Goal: Find specific page/section: Find specific page/section

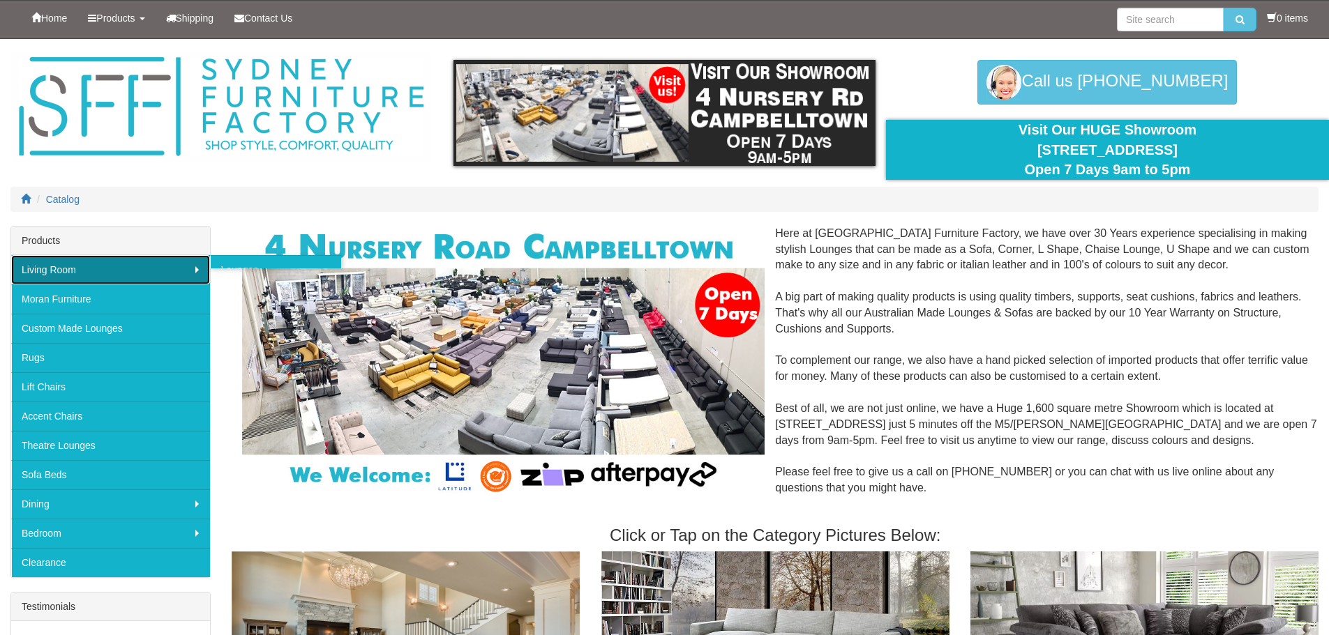
click at [117, 274] on link "Living Room" at bounding box center [110, 269] width 199 height 29
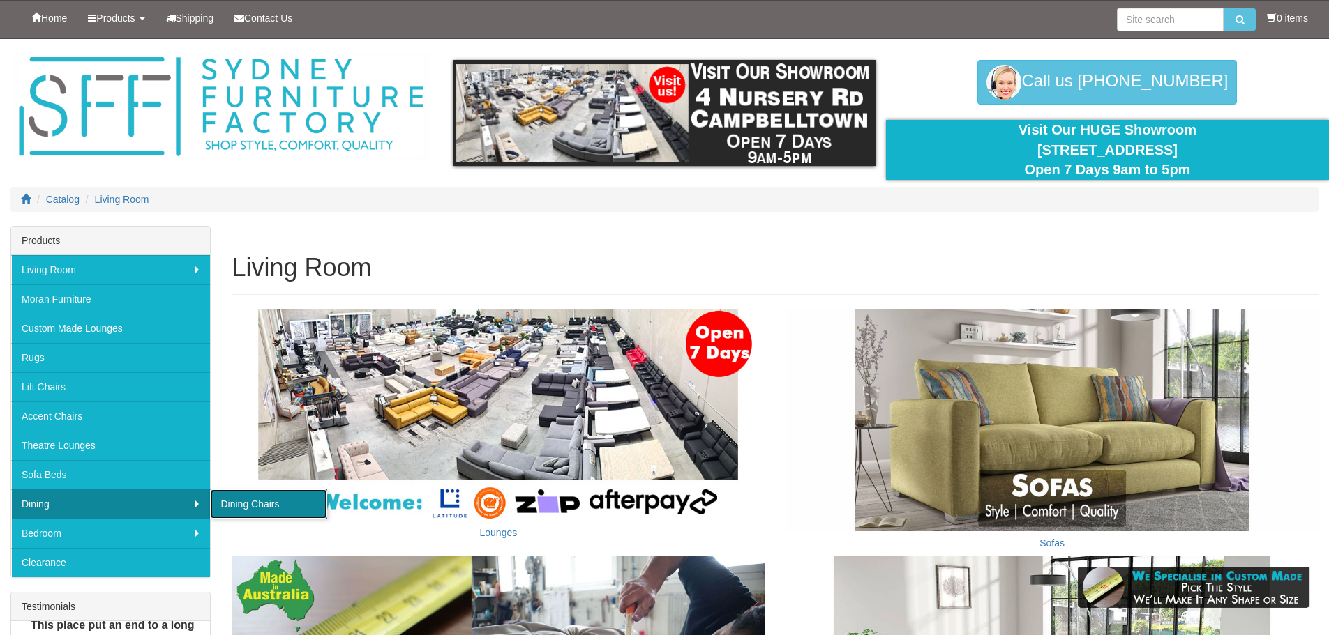
click at [257, 504] on link "Dining Chairs" at bounding box center [268, 504] width 117 height 29
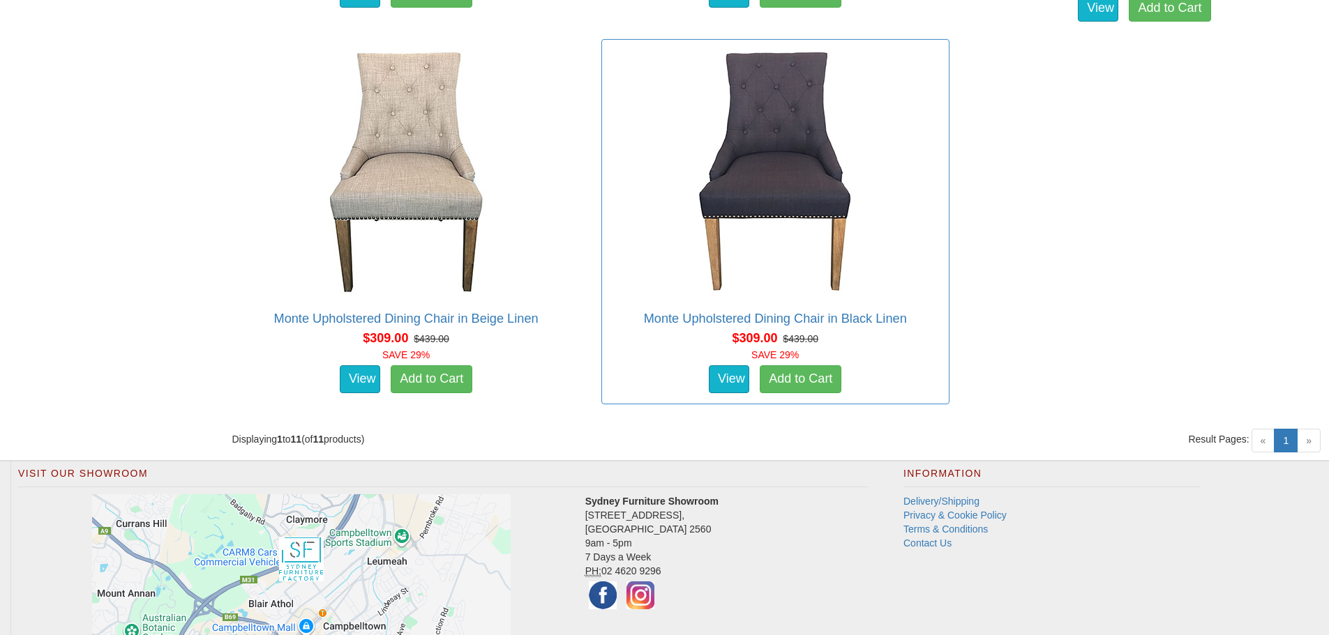
scroll to position [1981, 0]
